Goal: Consume media (video, audio)

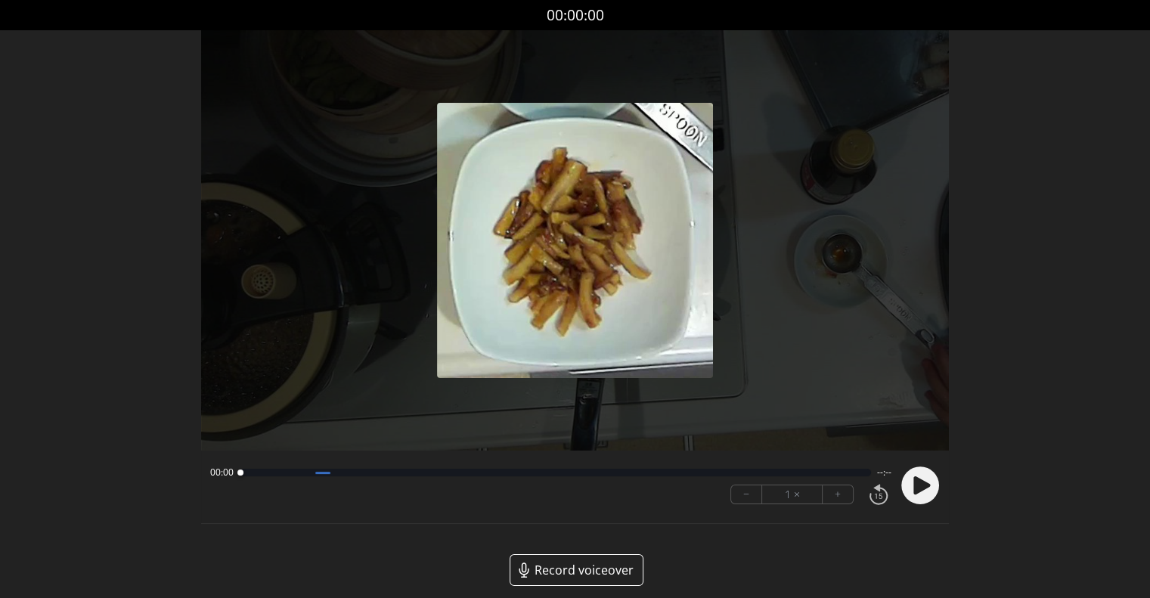
click at [933, 501] on icon at bounding box center [919, 485] width 39 height 39
click at [1058, 246] on div "Discard Recording? You will not be able to recover this once discarded. Cancel …" at bounding box center [575, 305] width 1150 height 610
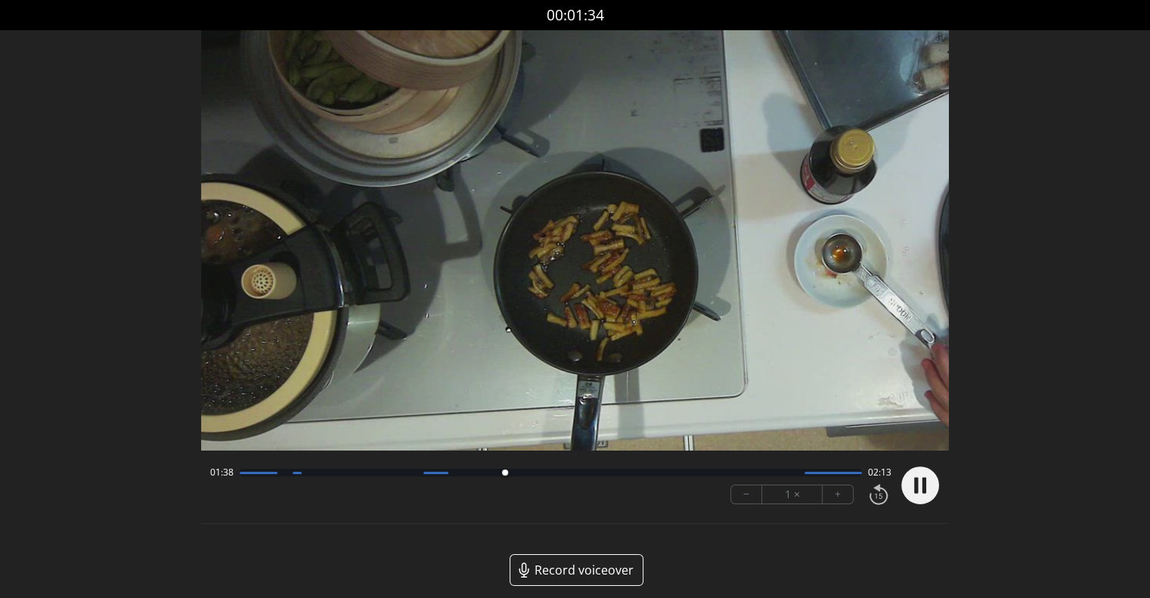
click at [835, 499] on button "+" at bounding box center [837, 494] width 30 height 18
click at [931, 484] on circle at bounding box center [920, 485] width 38 height 38
click at [908, 486] on circle at bounding box center [920, 485] width 38 height 38
click at [841, 495] on button "+" at bounding box center [837, 494] width 30 height 18
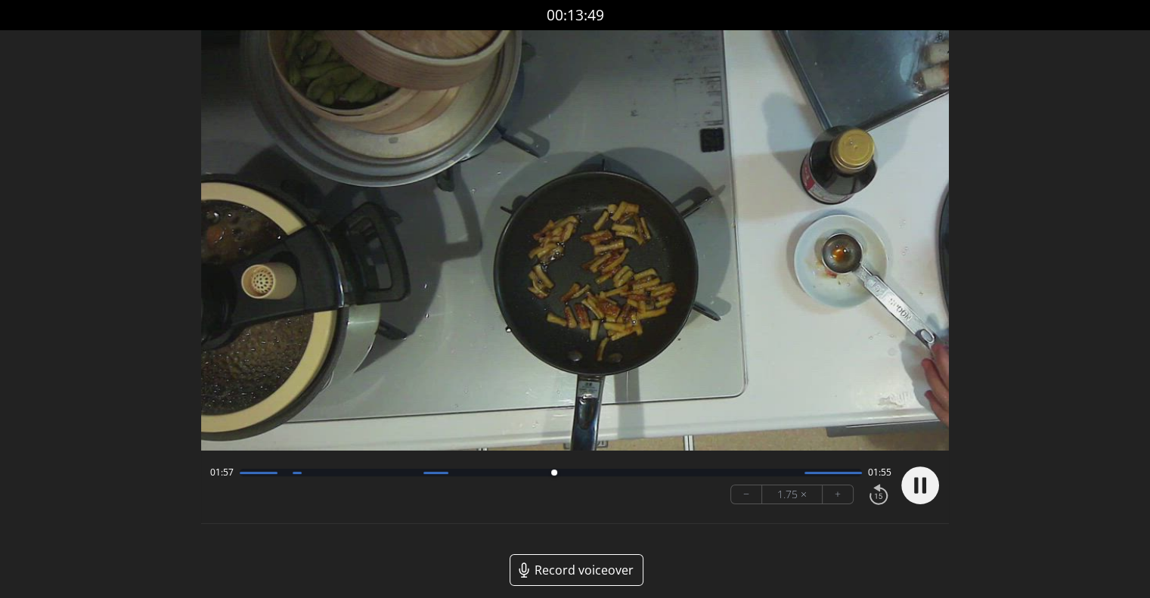
click at [841, 495] on button "+" at bounding box center [837, 494] width 30 height 18
click at [749, 495] on button "−" at bounding box center [746, 494] width 31 height 18
click at [359, 475] on div at bounding box center [551, 473] width 622 height 8
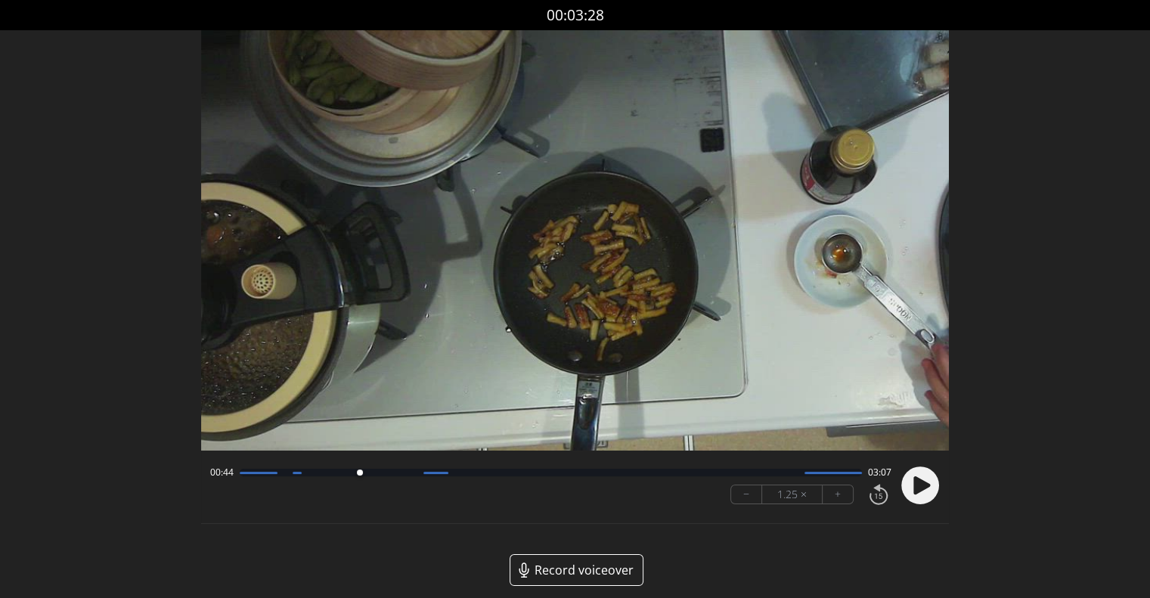
click at [918, 490] on icon at bounding box center [921, 485] width 17 height 18
click at [842, 492] on button "+" at bounding box center [837, 494] width 30 height 18
drag, startPoint x: 376, startPoint y: 471, endPoint x: 386, endPoint y: 472, distance: 9.2
click at [382, 472] on div at bounding box center [379, 472] width 6 height 6
click at [406, 476] on div at bounding box center [406, 473] width 20 height 20
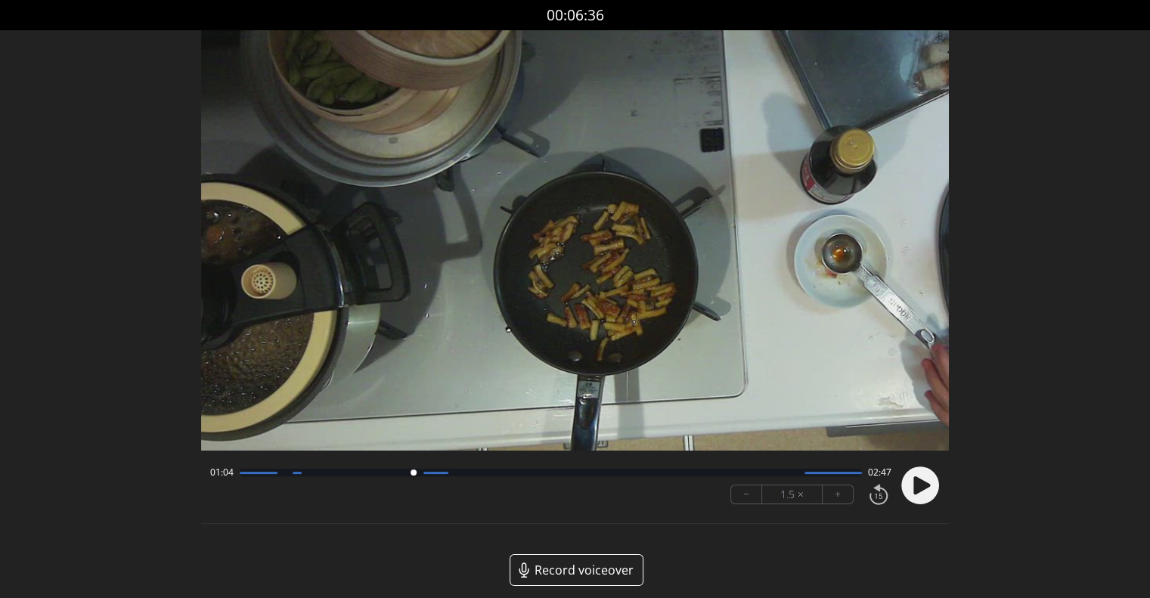
click at [417, 475] on div at bounding box center [413, 472] width 6 height 6
click at [875, 495] on icon at bounding box center [879, 494] width 26 height 25
click at [874, 495] on icon at bounding box center [879, 494] width 26 height 25
click at [913, 486] on circle at bounding box center [920, 485] width 38 height 38
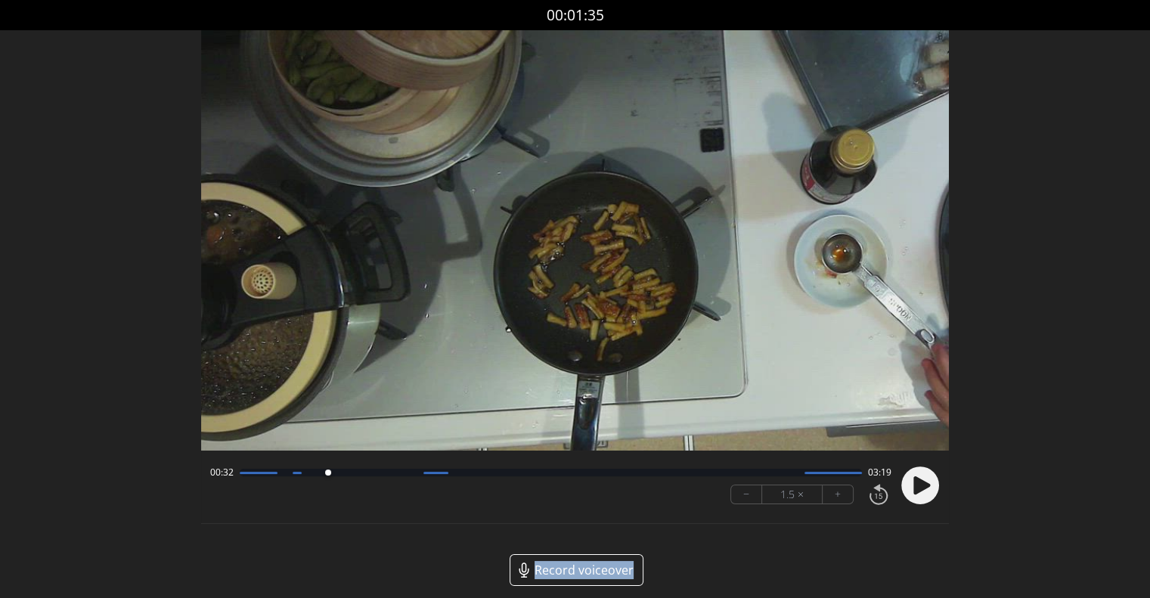
click at [913, 486] on circle at bounding box center [920, 485] width 38 height 38
drag, startPoint x: 342, startPoint y: 471, endPoint x: 417, endPoint y: 476, distance: 75.0
click at [417, 476] on div at bounding box center [414, 473] width 20 height 20
click at [745, 500] on button "−" at bounding box center [746, 494] width 31 height 18
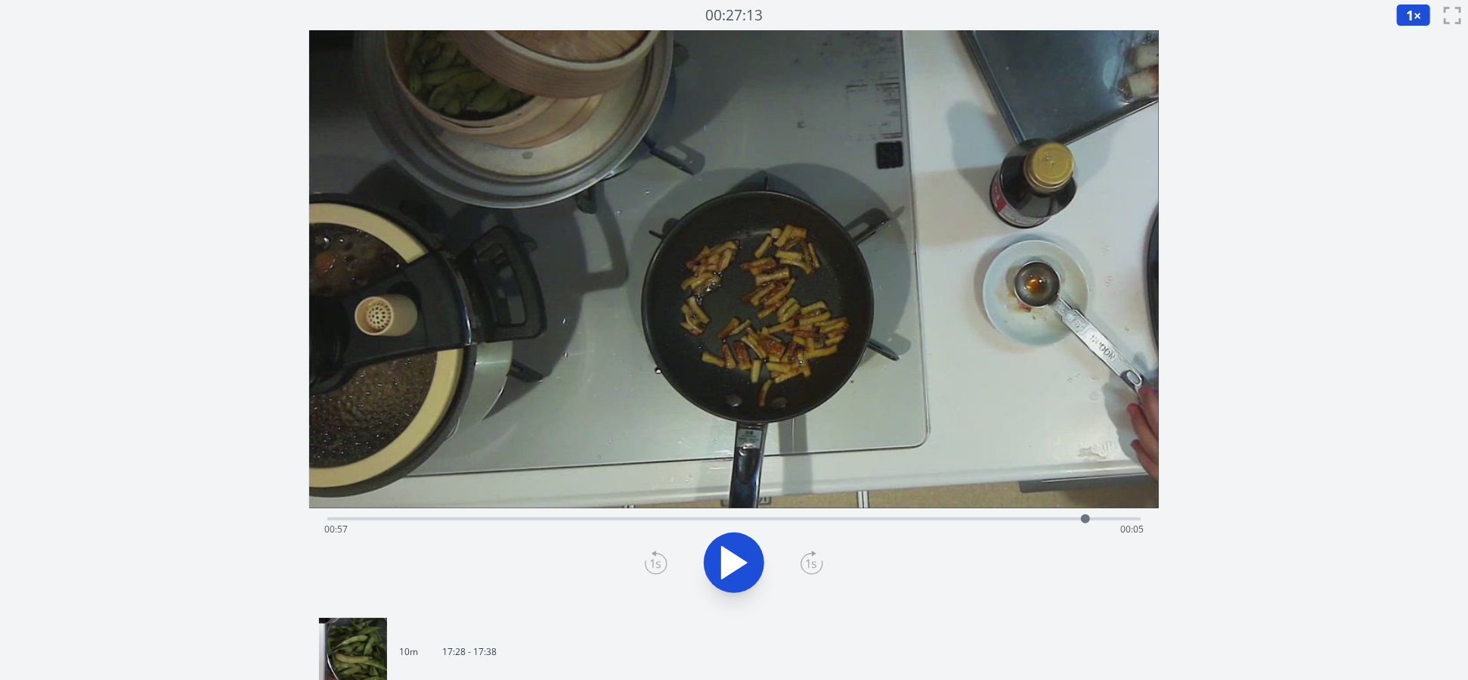
drag, startPoint x: 367, startPoint y: 519, endPoint x: 993, endPoint y: 425, distance: 633.0
click at [1086, 499] on div "Time elapsed: 00:57 Time remaining: 00:05" at bounding box center [734, 319] width 850 height 578
click at [391, 557] on div at bounding box center [734, 562] width 832 height 73
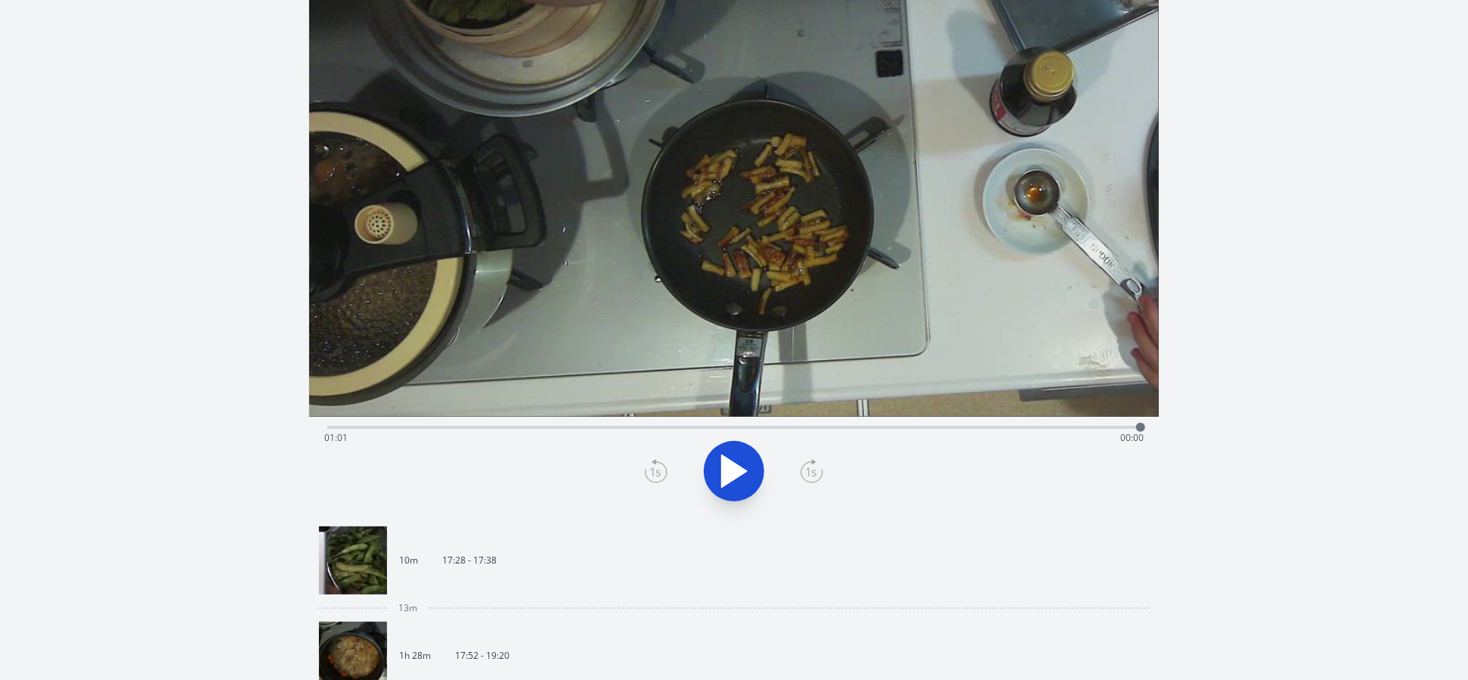
scroll to position [227, 0]
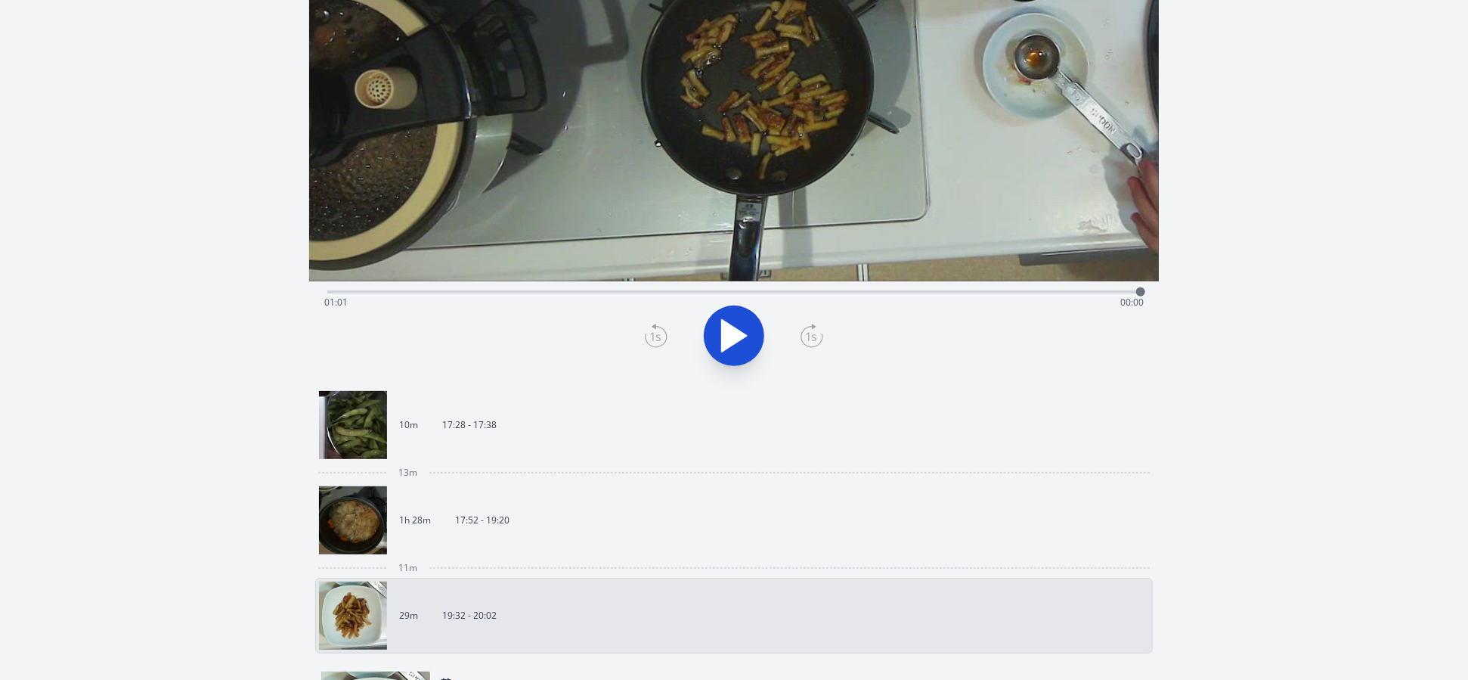
click at [474, 514] on p "17:52 - 19:20" at bounding box center [482, 520] width 54 height 12
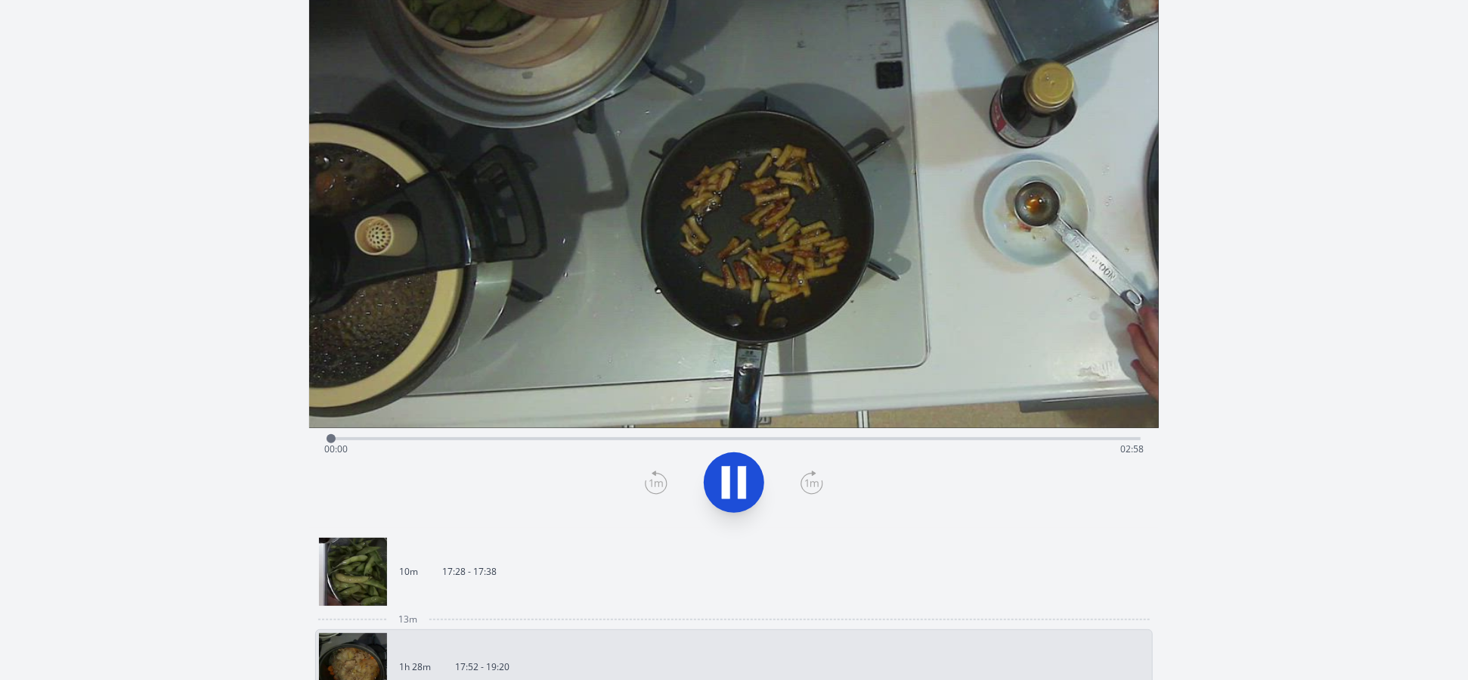
scroll to position [76, 0]
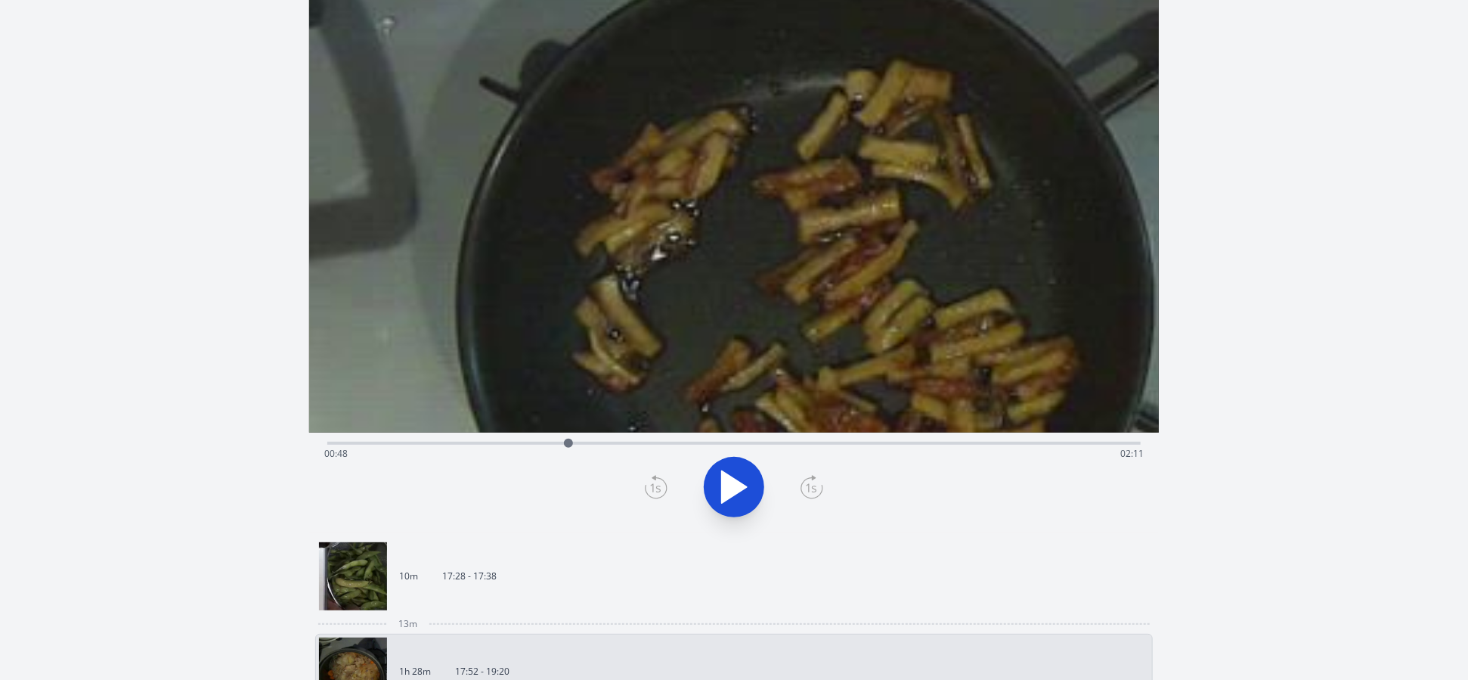
drag, startPoint x: 345, startPoint y: 440, endPoint x: 576, endPoint y: 441, distance: 231.3
click at [573, 441] on div at bounding box center [568, 442] width 9 height 9
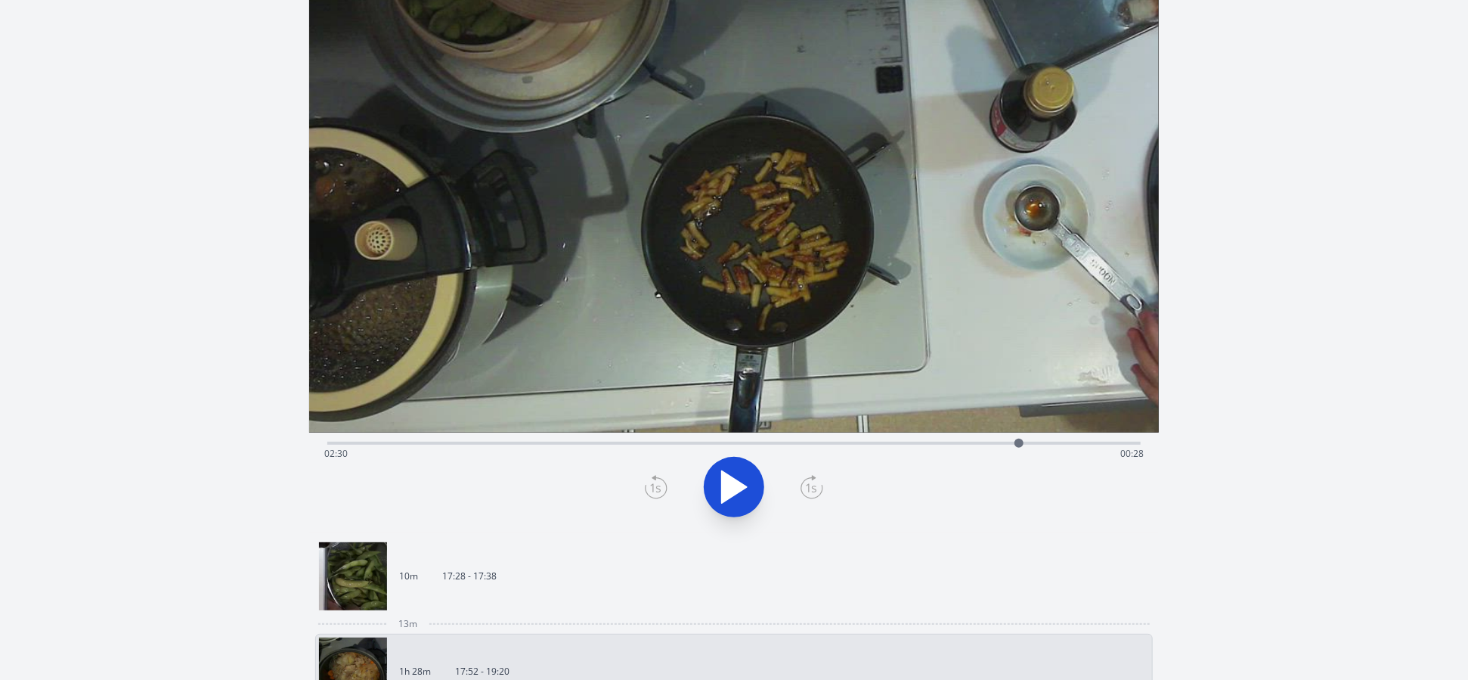
drag, startPoint x: 590, startPoint y: 444, endPoint x: 1019, endPoint y: 404, distance: 431.2
click at [1019, 404] on div "Time elapsed: 02:30 Time remaining: 00:28" at bounding box center [734, 244] width 850 height 578
drag, startPoint x: 1058, startPoint y: 440, endPoint x: 598, endPoint y: 440, distance: 460.4
click at [545, 451] on div at bounding box center [544, 443] width 23 height 23
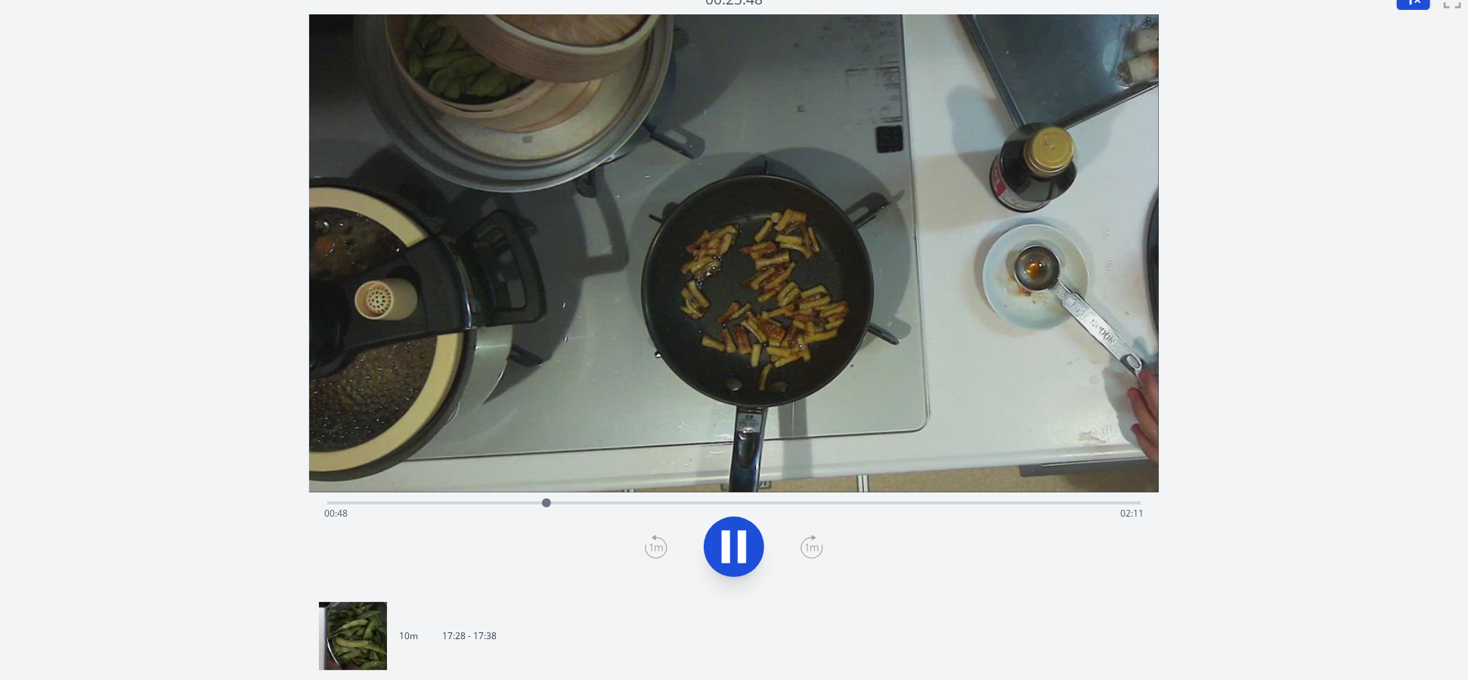
scroll to position [0, 0]
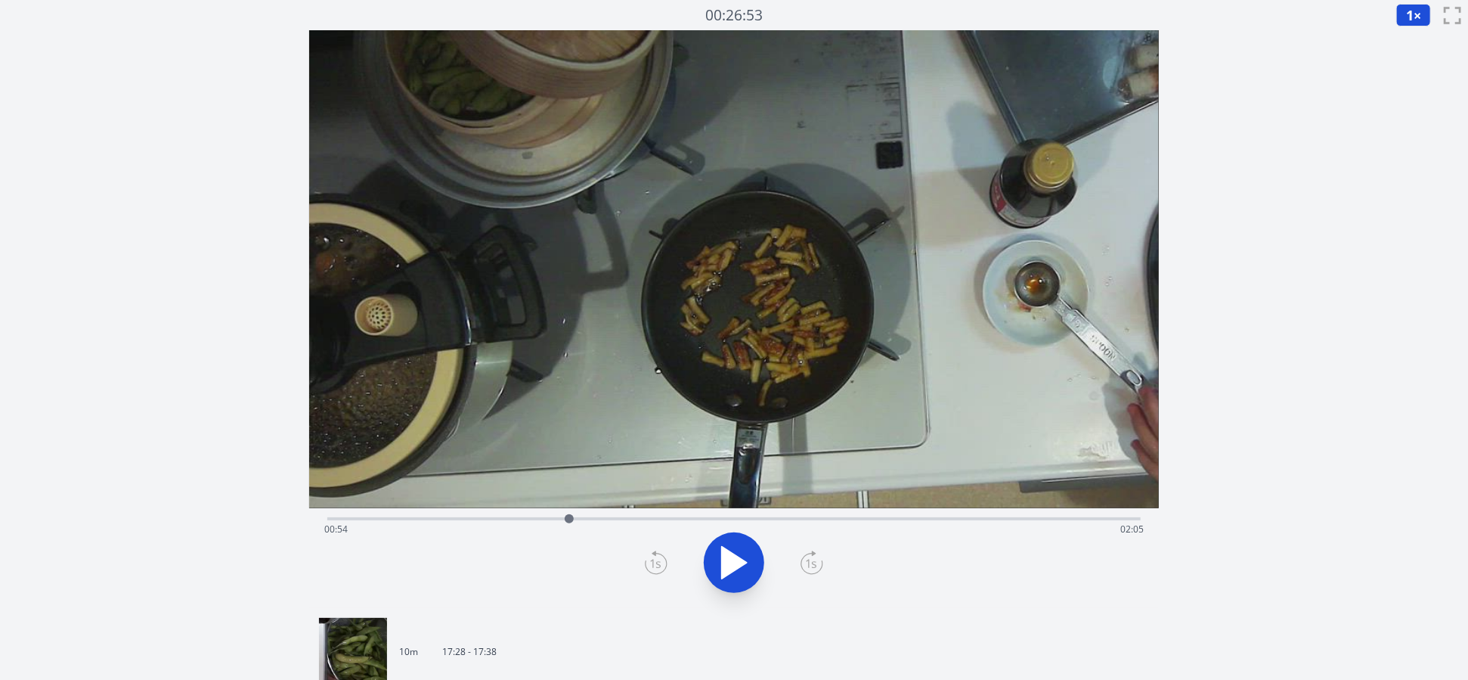
drag, startPoint x: 558, startPoint y: 517, endPoint x: 568, endPoint y: 520, distance: 11.0
click at [568, 520] on div at bounding box center [569, 518] width 23 height 23
drag, startPoint x: 601, startPoint y: 518, endPoint x: 572, endPoint y: 509, distance: 30.8
click at [572, 509] on div at bounding box center [571, 518] width 23 height 23
drag, startPoint x: 638, startPoint y: 517, endPoint x: 556, endPoint y: 522, distance: 82.6
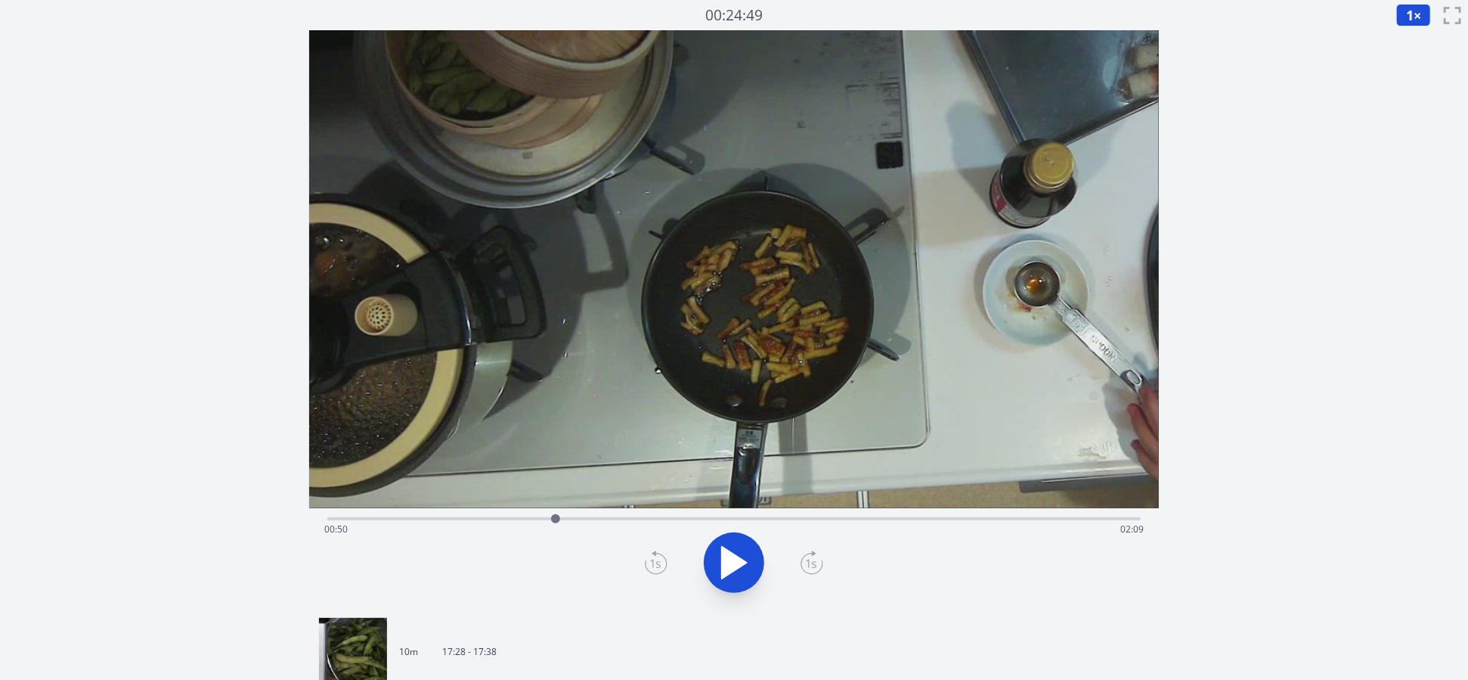
click at [556, 522] on div at bounding box center [555, 518] width 9 height 9
click at [731, 559] on icon at bounding box center [734, 562] width 42 height 42
click at [580, 519] on div at bounding box center [579, 518] width 9 height 9
drag, startPoint x: 584, startPoint y: 518, endPoint x: 679, endPoint y: 522, distance: 95.3
click at [679, 522] on div at bounding box center [678, 518] width 9 height 9
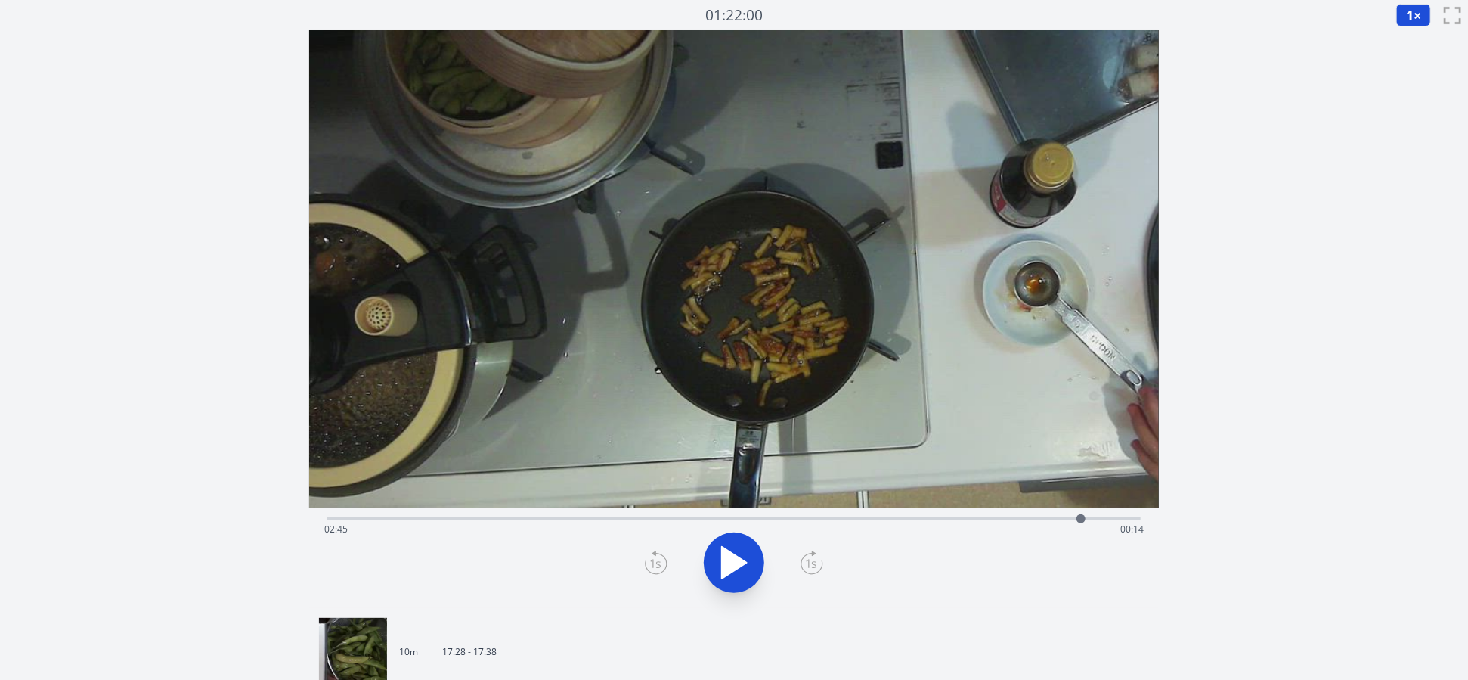
drag, startPoint x: 679, startPoint y: 519, endPoint x: 1081, endPoint y: 503, distance: 402.5
click at [1081, 503] on div "Time elapsed: 02:45 Time remaining: 00:14" at bounding box center [734, 319] width 850 height 578
drag, startPoint x: 1075, startPoint y: 519, endPoint x: 531, endPoint y: 510, distance: 543.6
click at [531, 510] on div at bounding box center [531, 518] width 23 height 23
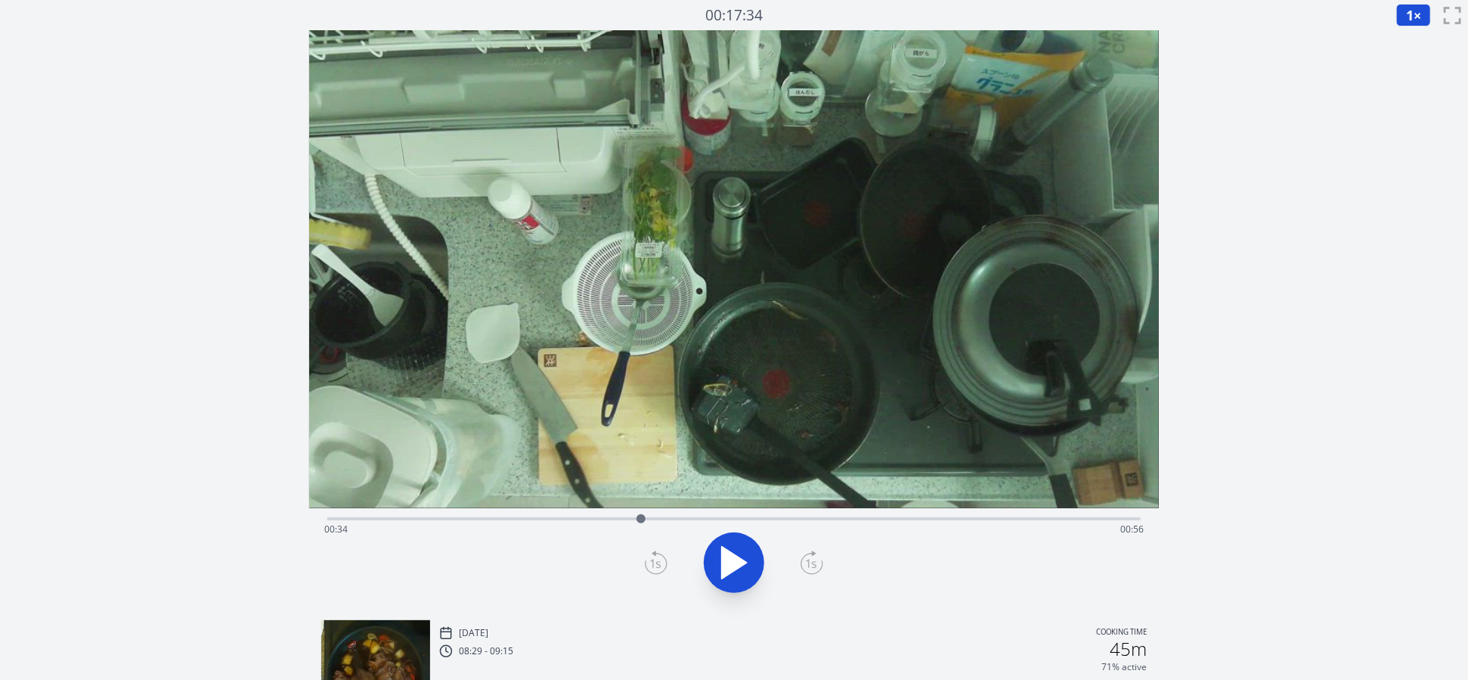
drag, startPoint x: 351, startPoint y: 513, endPoint x: 643, endPoint y: 510, distance: 291.8
click at [642, 510] on div at bounding box center [641, 518] width 23 height 23
drag, startPoint x: 1138, startPoint y: 522, endPoint x: 832, endPoint y: 537, distance: 307.3
click at [832, 520] on div "Time elapsed: 00:55 Time remaining: 00:35" at bounding box center [733, 518] width 813 height 3
drag, startPoint x: 828, startPoint y: 516, endPoint x: 719, endPoint y: 517, distance: 108.9
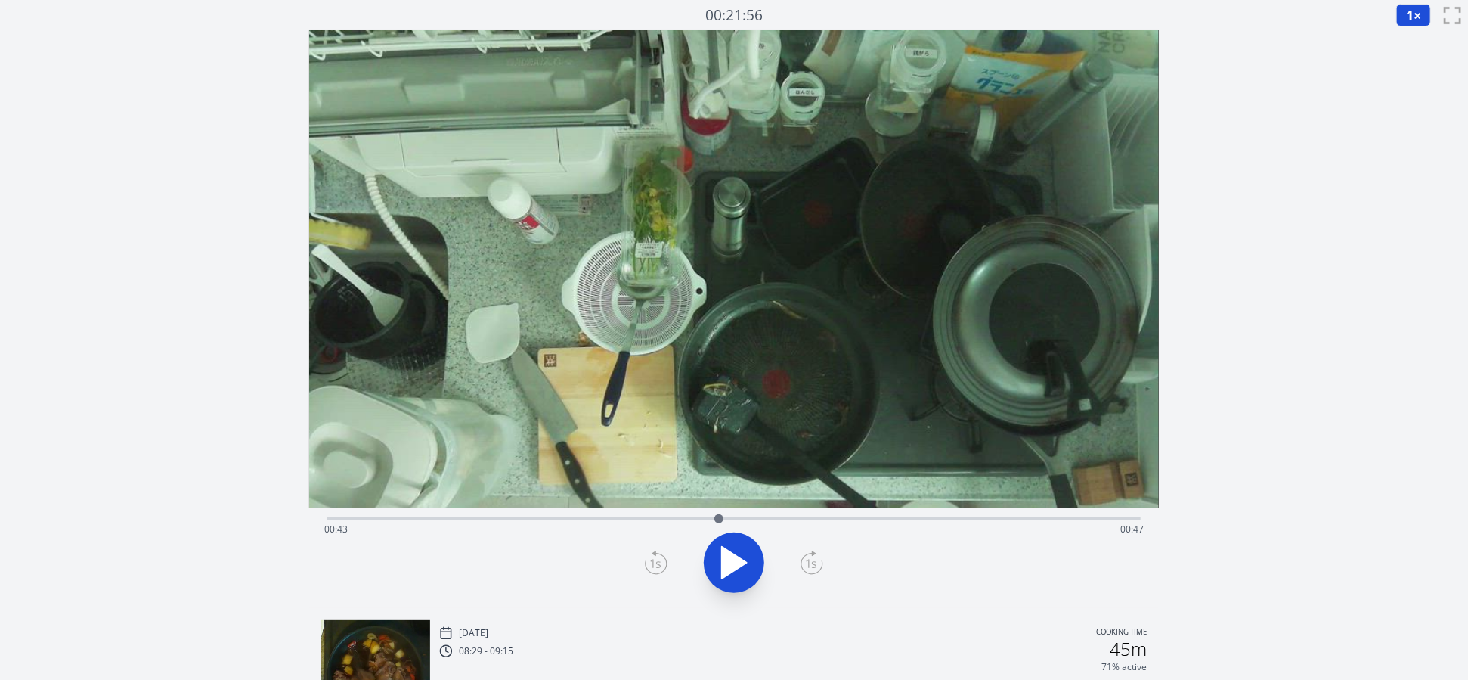
click at [719, 517] on div at bounding box center [718, 518] width 9 height 9
drag, startPoint x: 342, startPoint y: 516, endPoint x: 816, endPoint y: 528, distance: 474.9
click at [816, 528] on div at bounding box center [816, 518] width 23 height 23
drag, startPoint x: 1135, startPoint y: 518, endPoint x: 572, endPoint y: 527, distance: 563.3
click at [572, 527] on div at bounding box center [572, 518] width 23 height 23
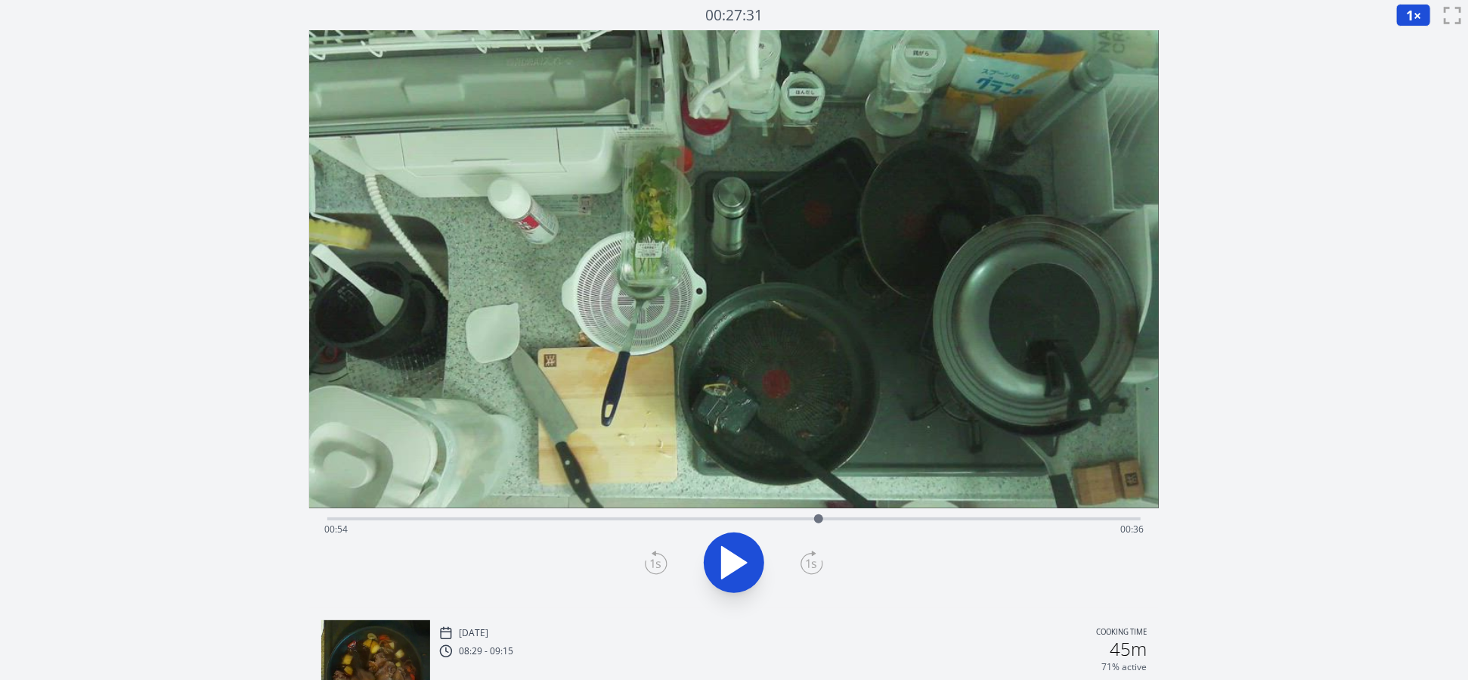
drag, startPoint x: 575, startPoint y: 516, endPoint x: 819, endPoint y: 537, distance: 244.3
click at [819, 520] on div "Time elapsed: 00:54 Time remaining: 00:36" at bounding box center [733, 518] width 813 height 3
